Goal: Check status: Check status

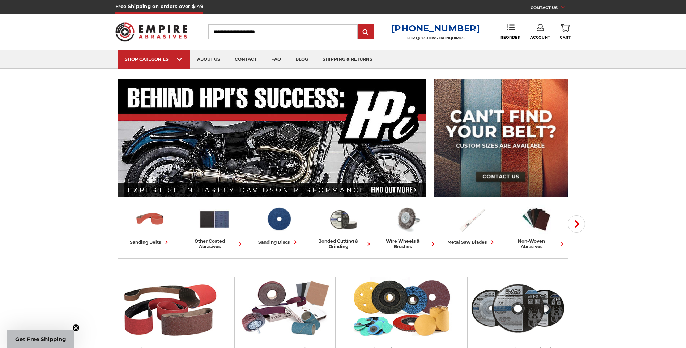
click at [540, 30] on icon at bounding box center [539, 27] width 7 height 7
click at [510, 29] on icon at bounding box center [510, 26] width 7 height 7
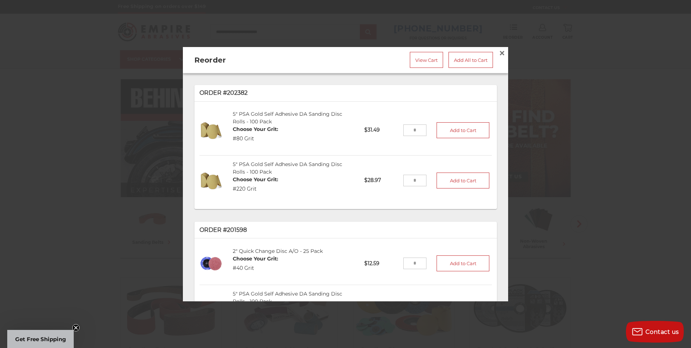
click at [219, 89] on p "Order #202382" at bounding box center [346, 93] width 292 height 9
click at [244, 85] on div "Order #202382" at bounding box center [345, 93] width 303 height 17
click at [499, 50] on span "×" at bounding box center [502, 53] width 7 height 14
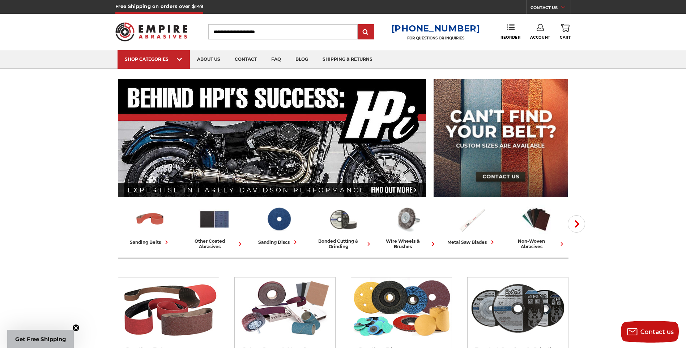
click at [539, 27] on icon at bounding box center [539, 27] width 7 height 7
click at [536, 44] on link "Account" at bounding box center [540, 47] width 52 height 14
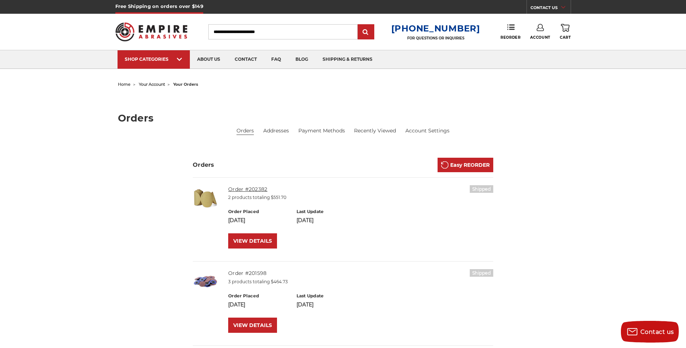
click at [246, 189] on link "Order #202382" at bounding box center [247, 189] width 39 height 7
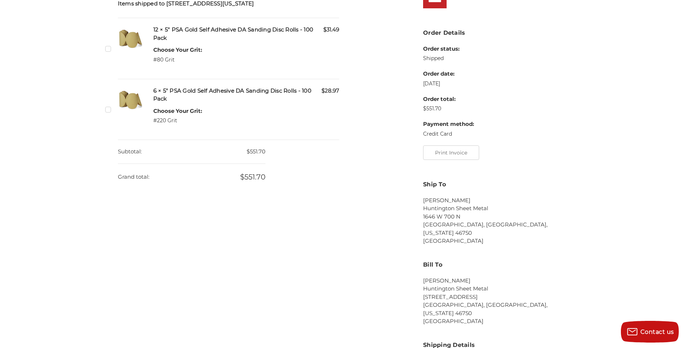
scroll to position [36, 0]
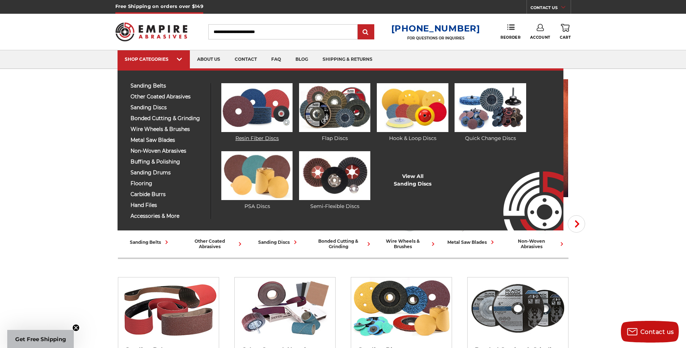
click at [246, 137] on link "Resin Fiber Discs" at bounding box center [256, 112] width 71 height 59
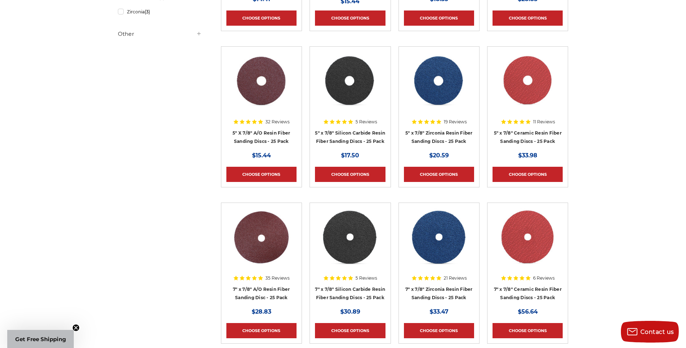
scroll to position [289, 0]
